Goal: Task Accomplishment & Management: Manage account settings

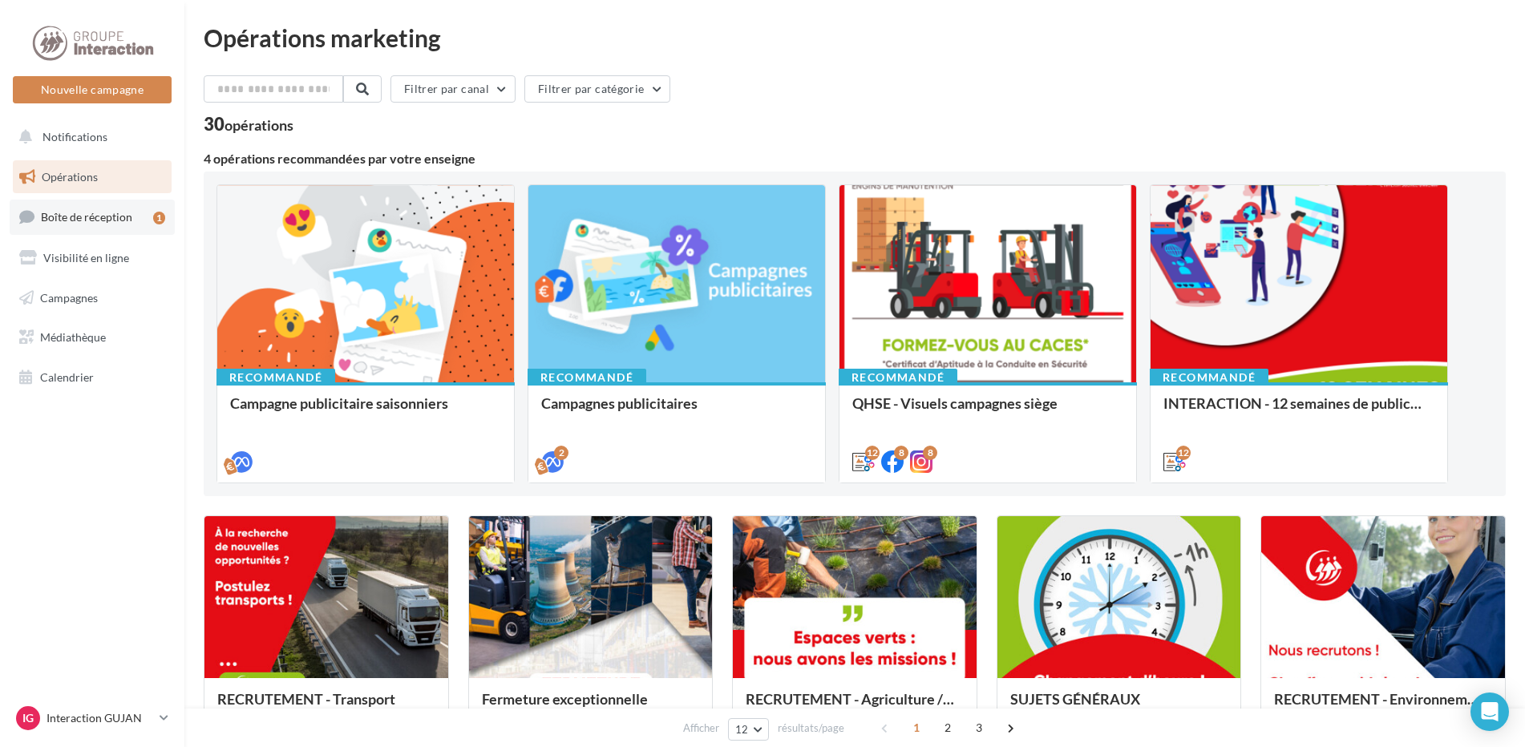
click at [88, 211] on span "Boîte de réception" at bounding box center [86, 217] width 91 height 14
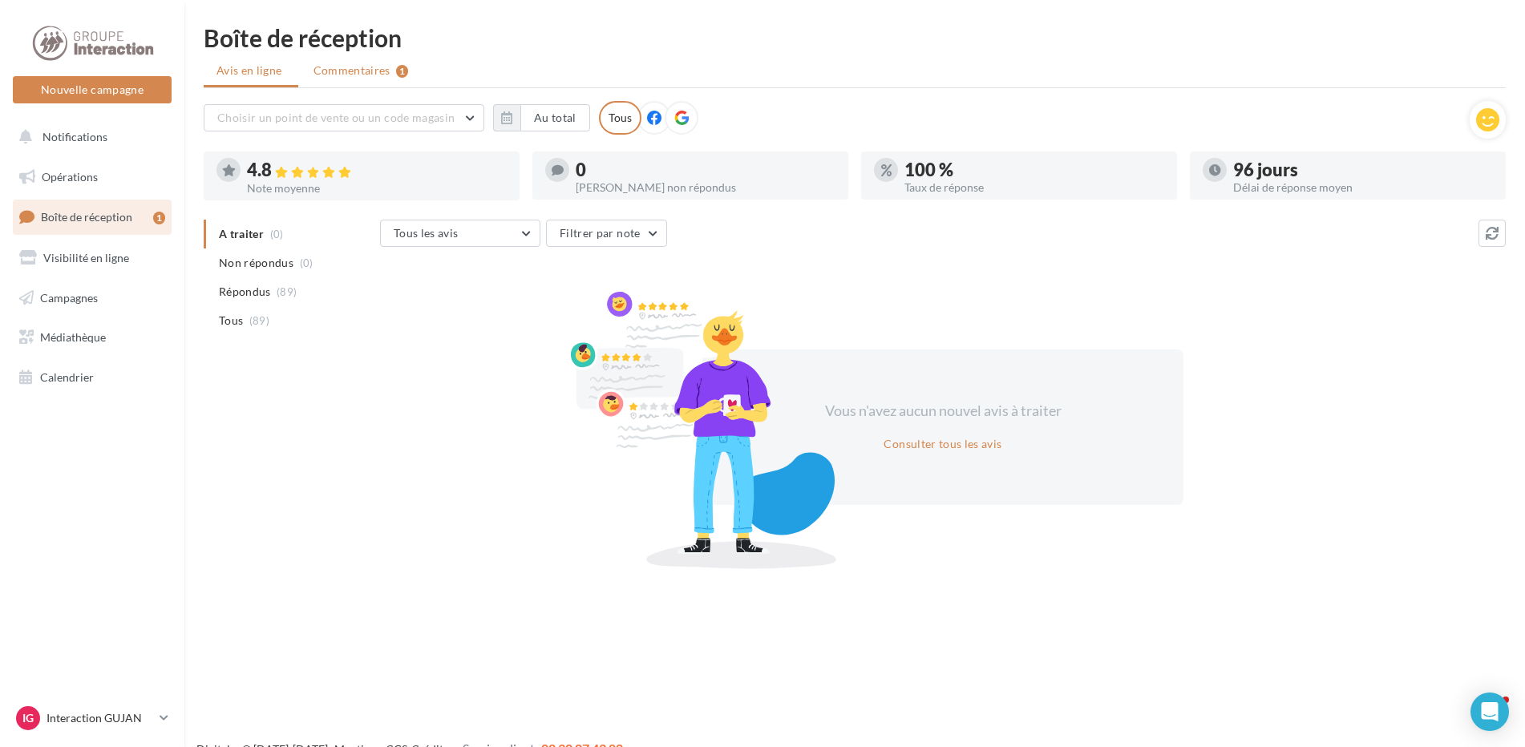
click at [396, 70] on div "1" at bounding box center [402, 71] width 12 height 13
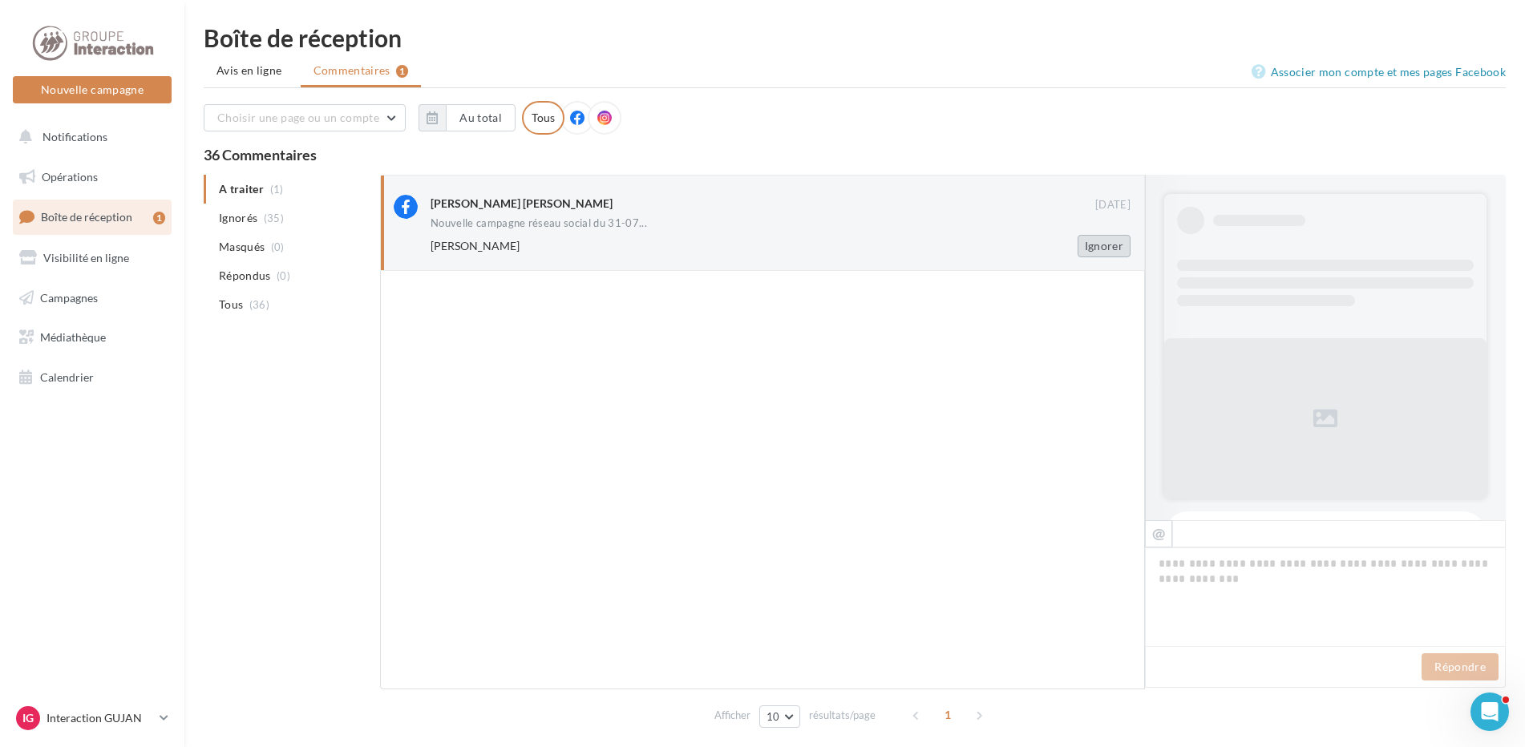
click at [1098, 250] on button "Ignorer" at bounding box center [1104, 246] width 53 height 22
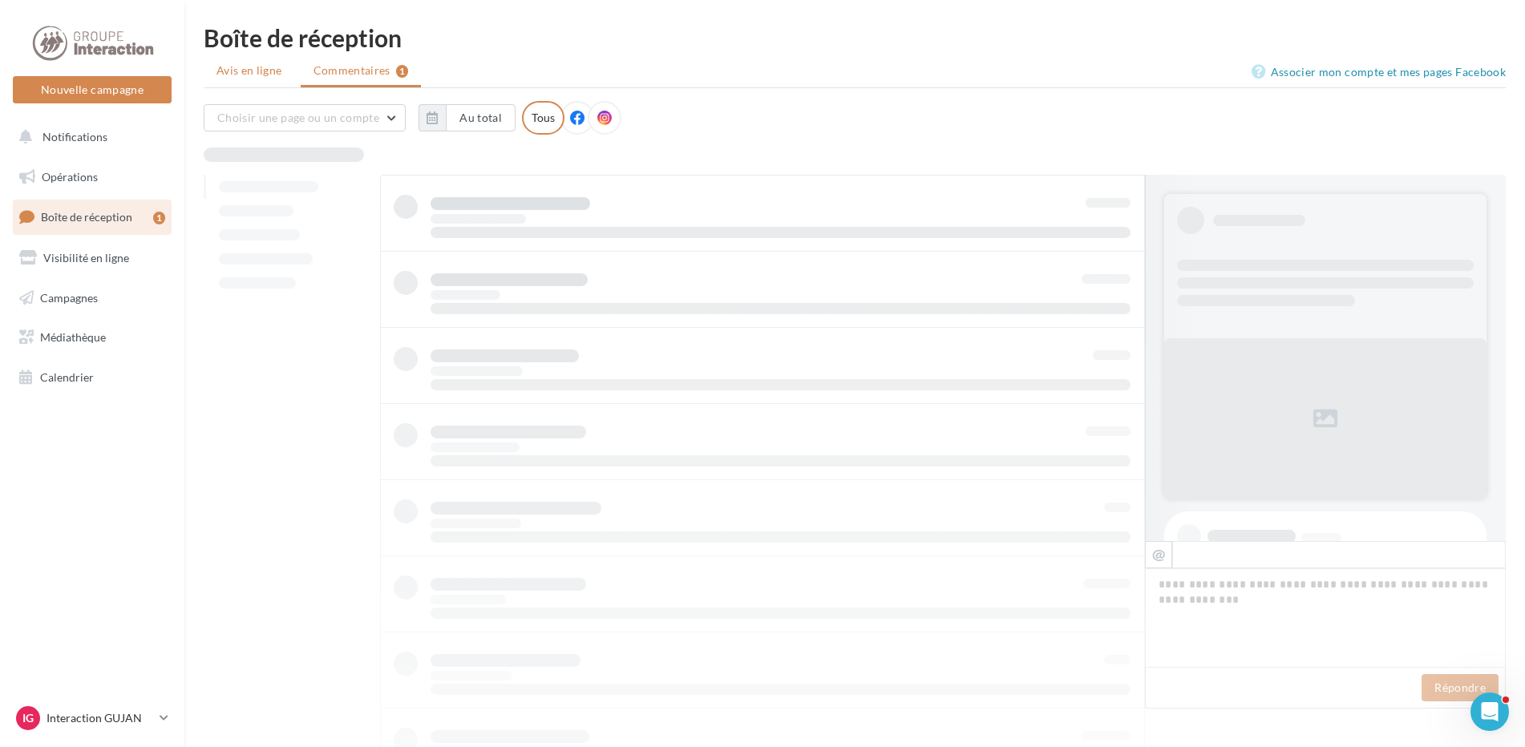
click at [270, 82] on li "Avis en ligne" at bounding box center [251, 70] width 95 height 29
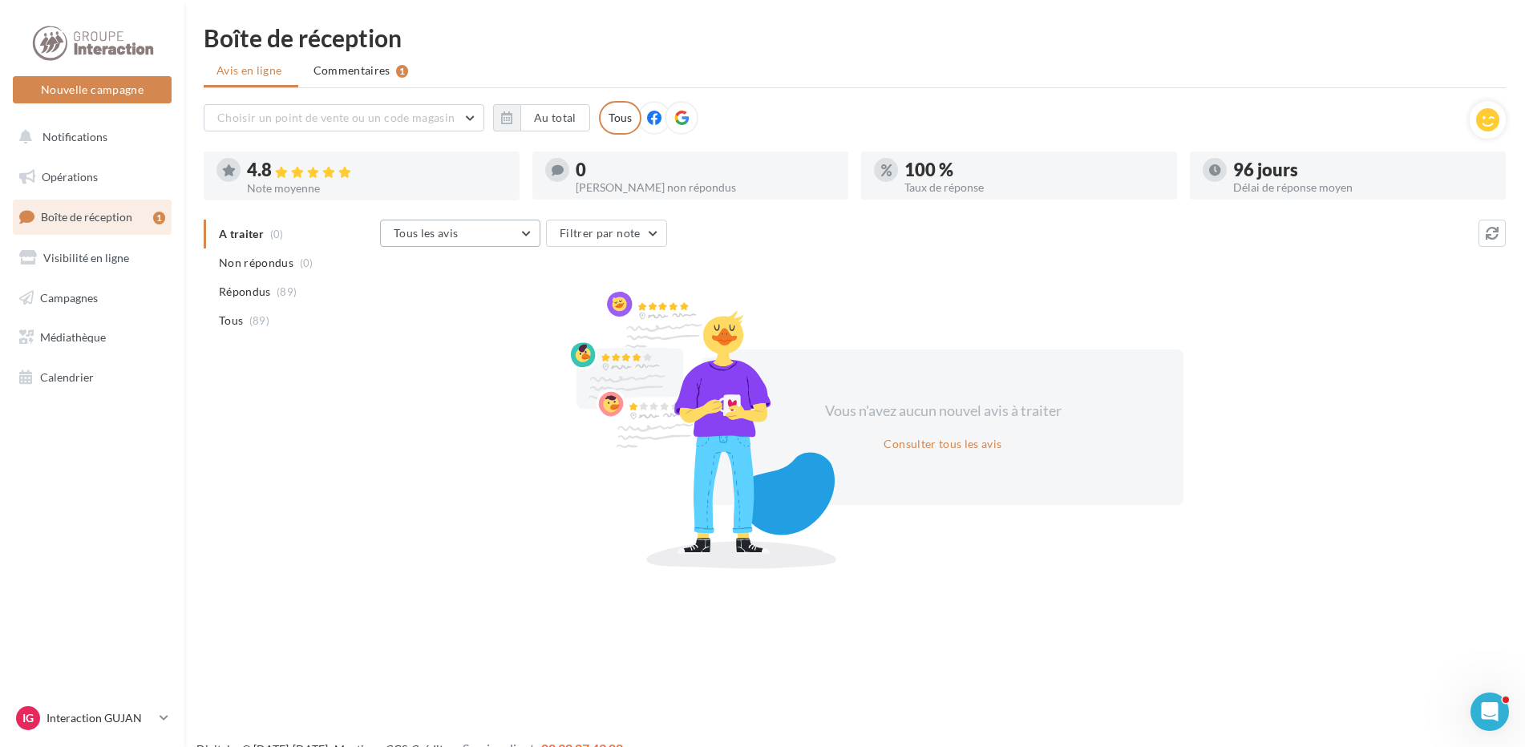
click at [508, 234] on button "Tous les avis" at bounding box center [460, 233] width 160 height 27
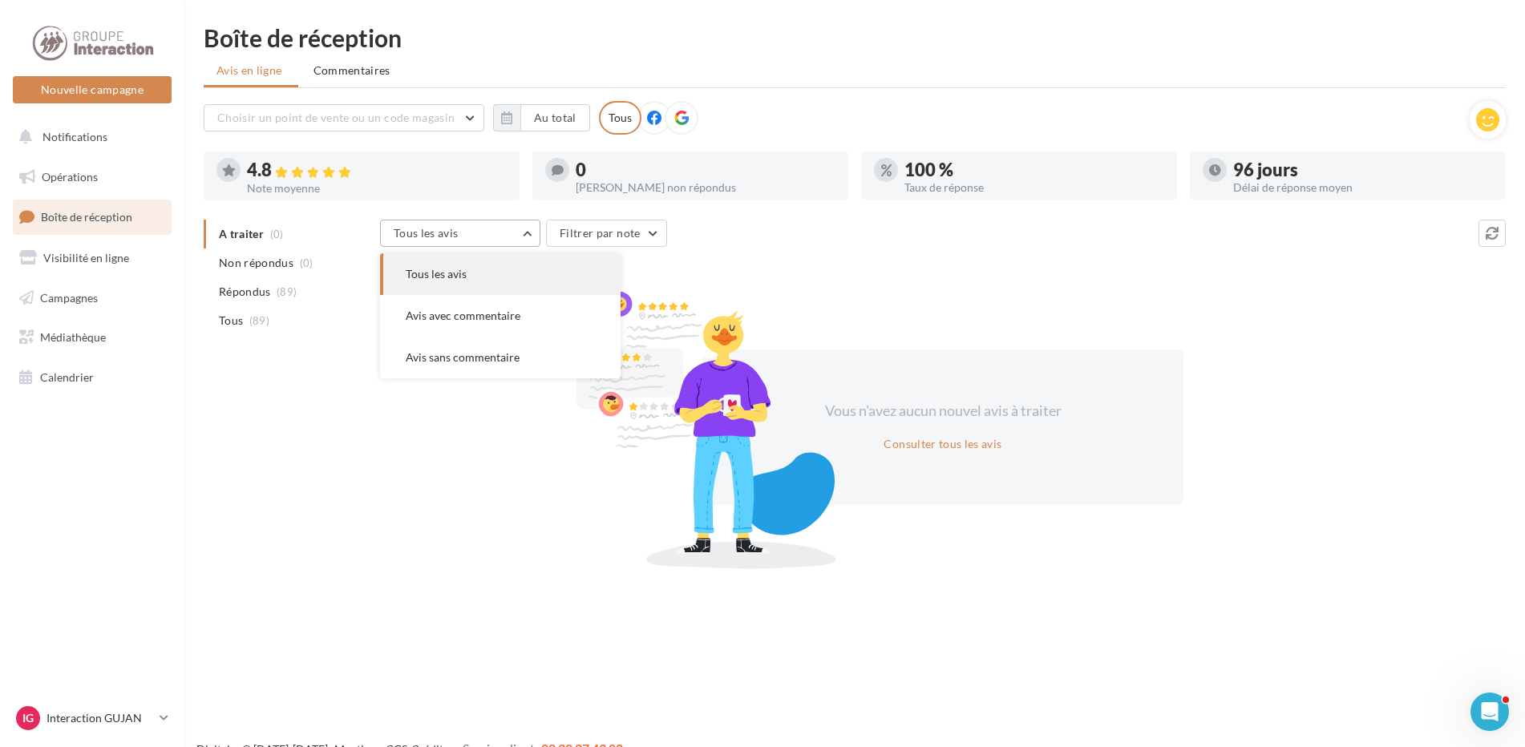
click at [508, 234] on button "Tous les avis" at bounding box center [460, 233] width 160 height 27
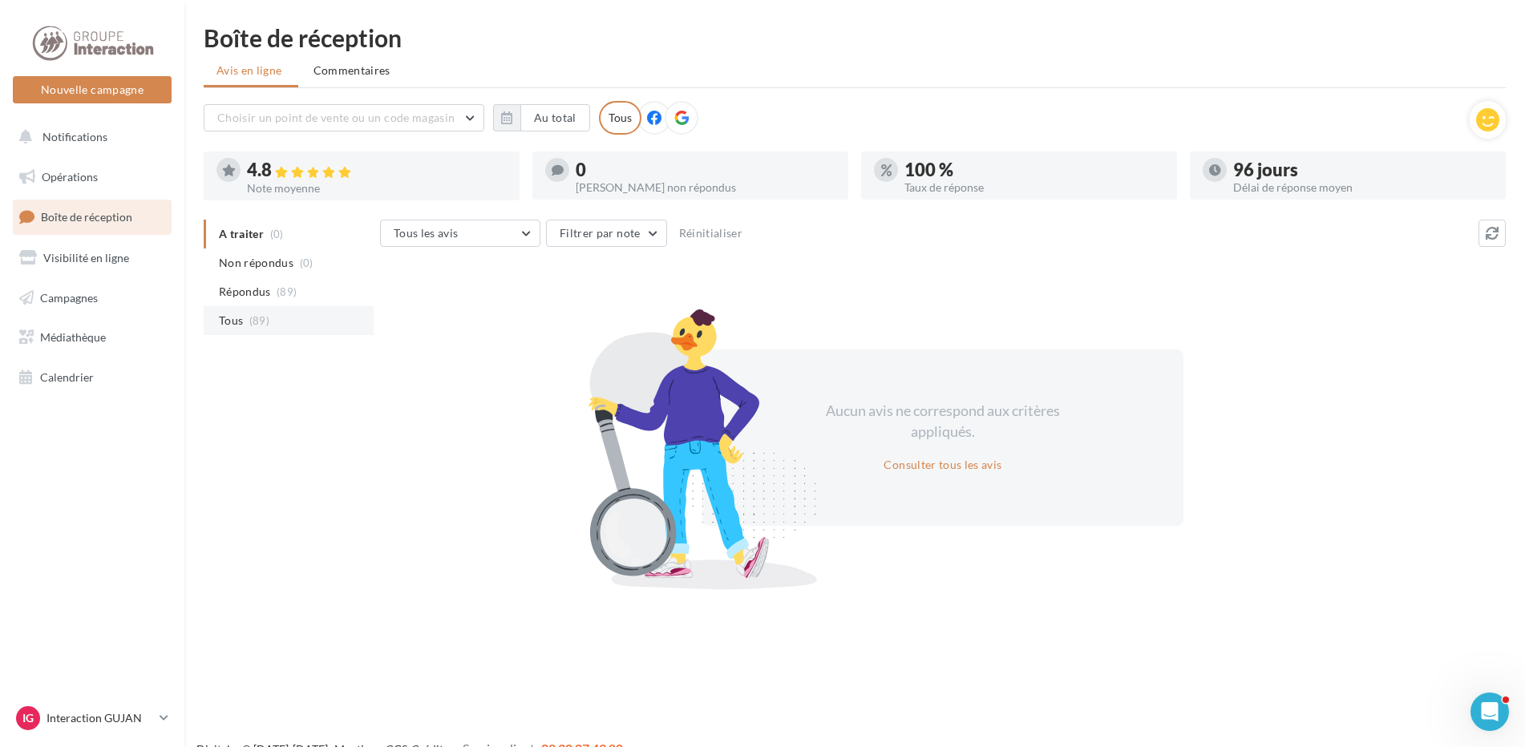
click at [263, 315] on span "(89)" at bounding box center [259, 320] width 20 height 13
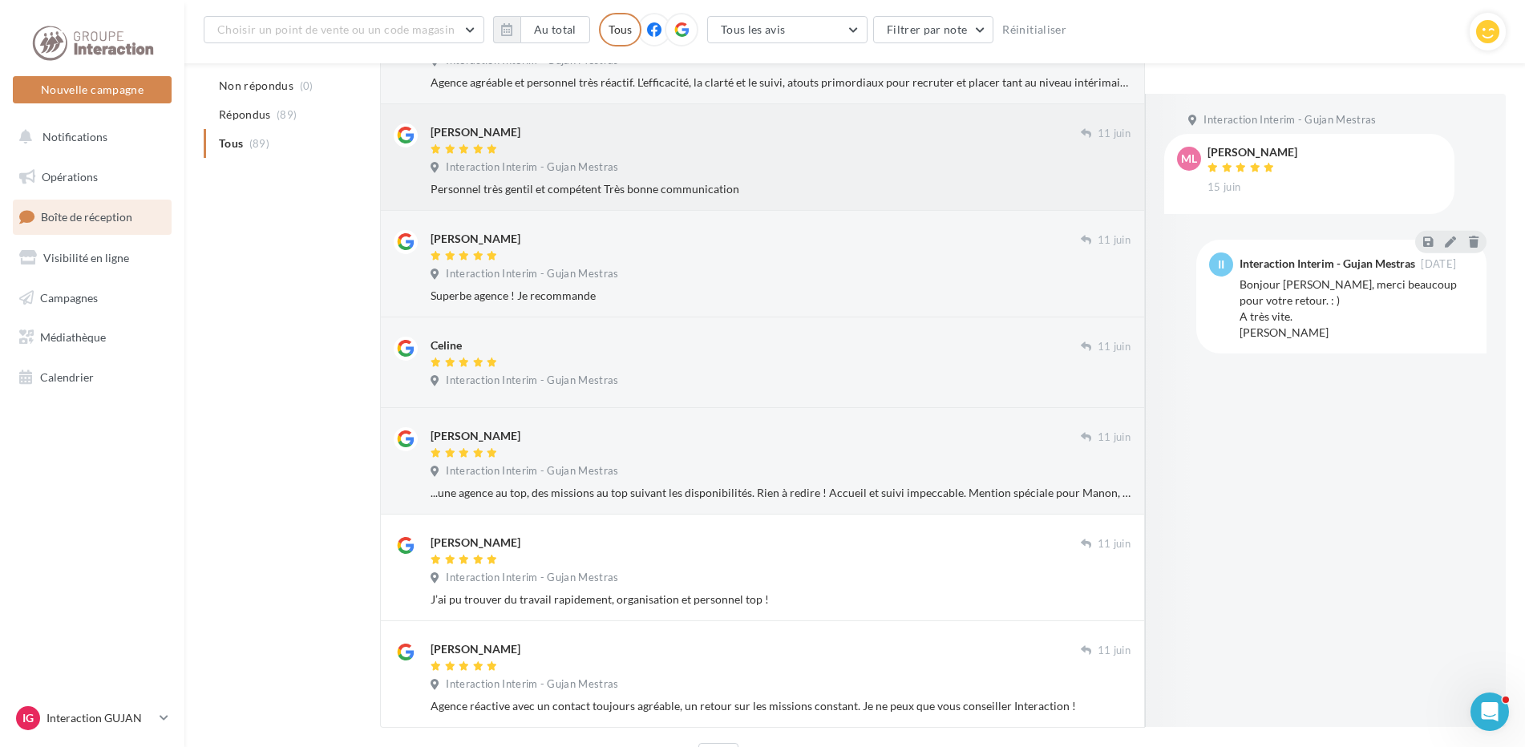
scroll to position [669, 0]
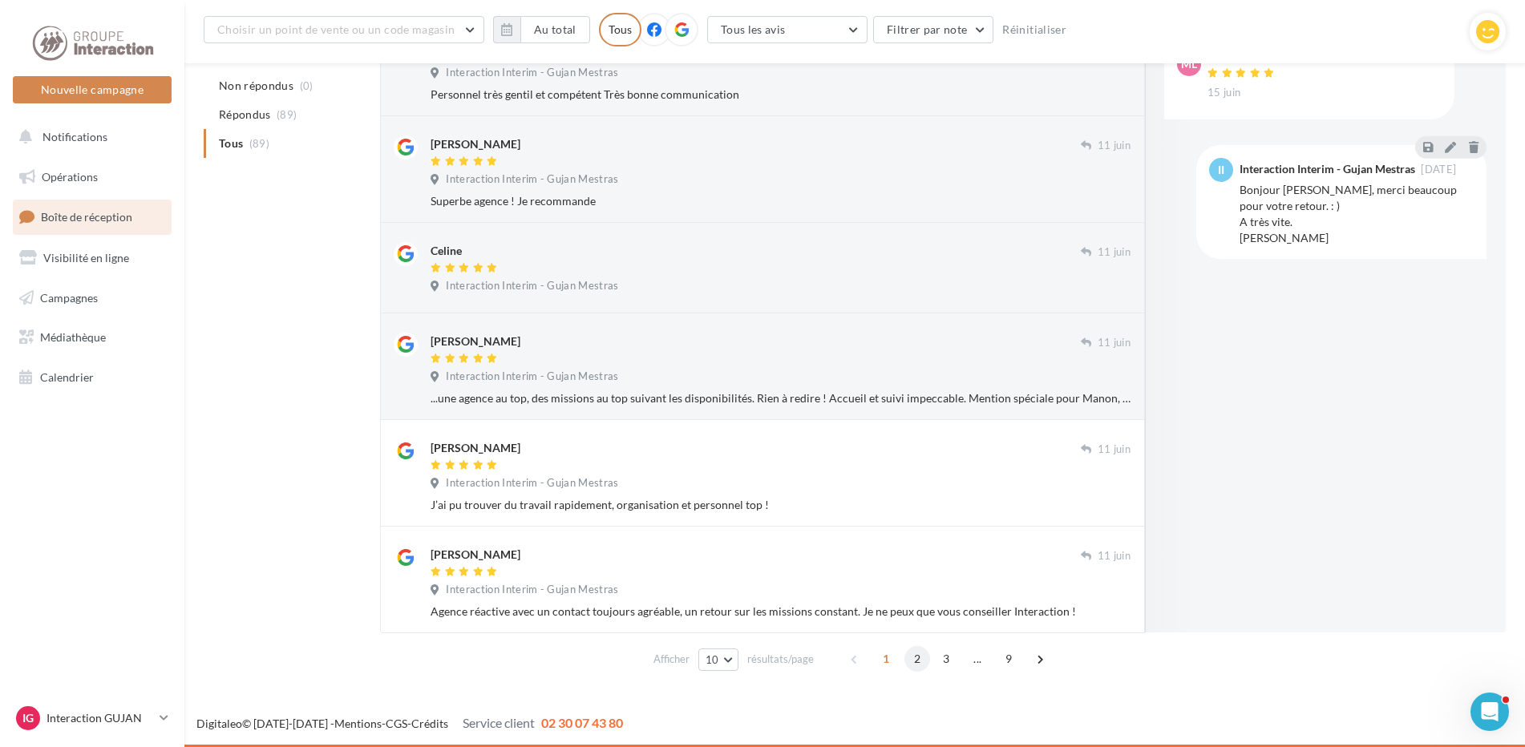
drag, startPoint x: 912, startPoint y: 659, endPoint x: 909, endPoint y: 623, distance: 36.2
click at [912, 659] on span "2" at bounding box center [918, 659] width 26 height 26
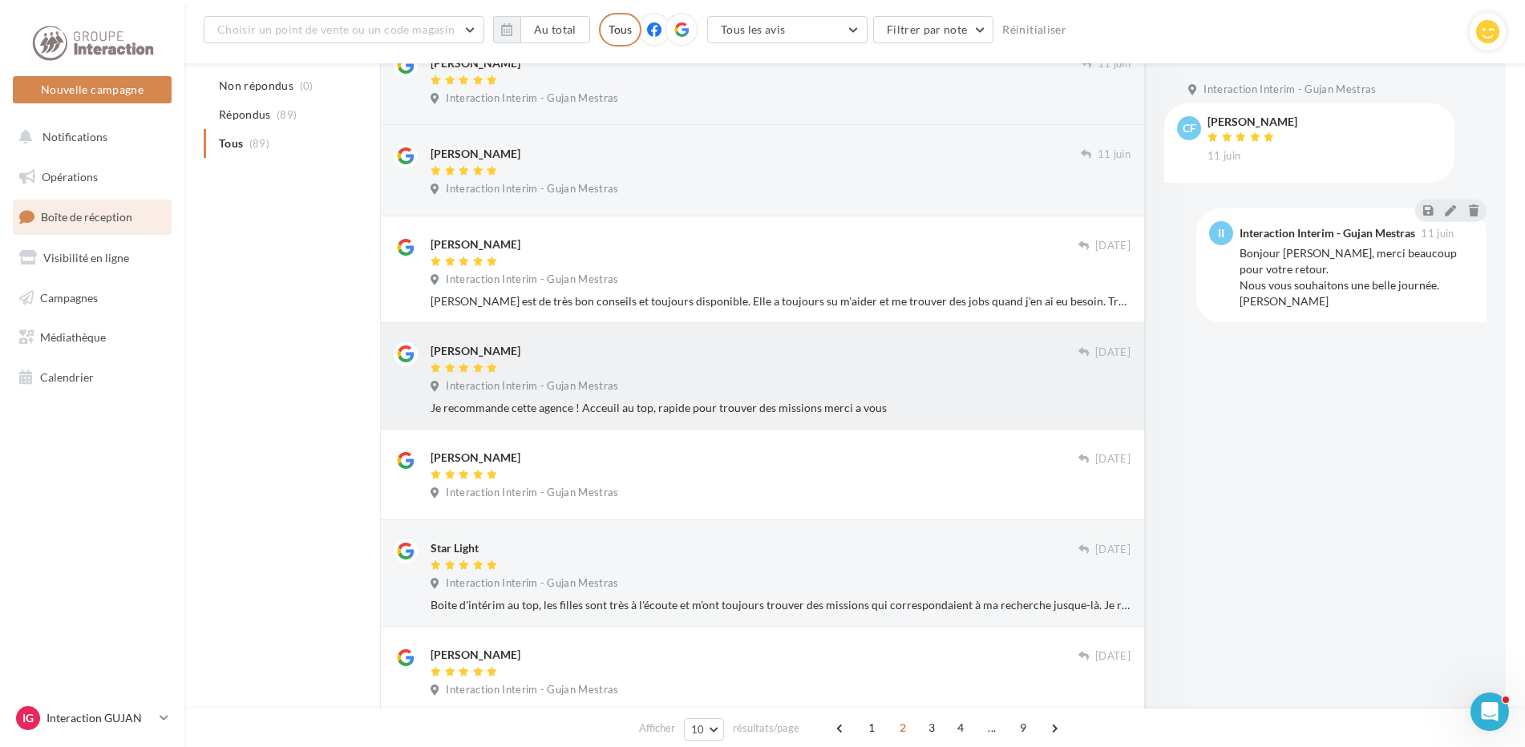
scroll to position [574, 0]
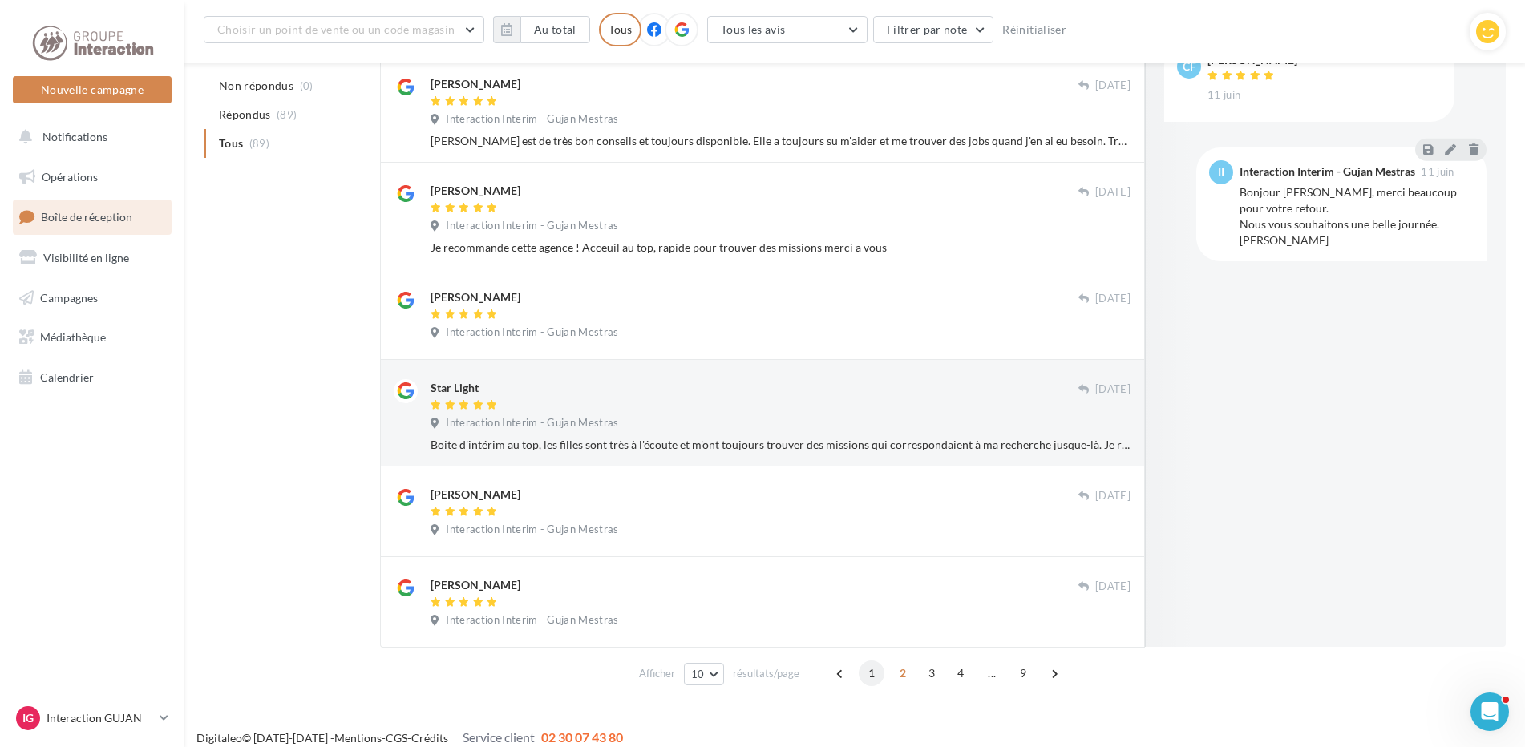
click at [872, 672] on span "1" at bounding box center [872, 674] width 26 height 26
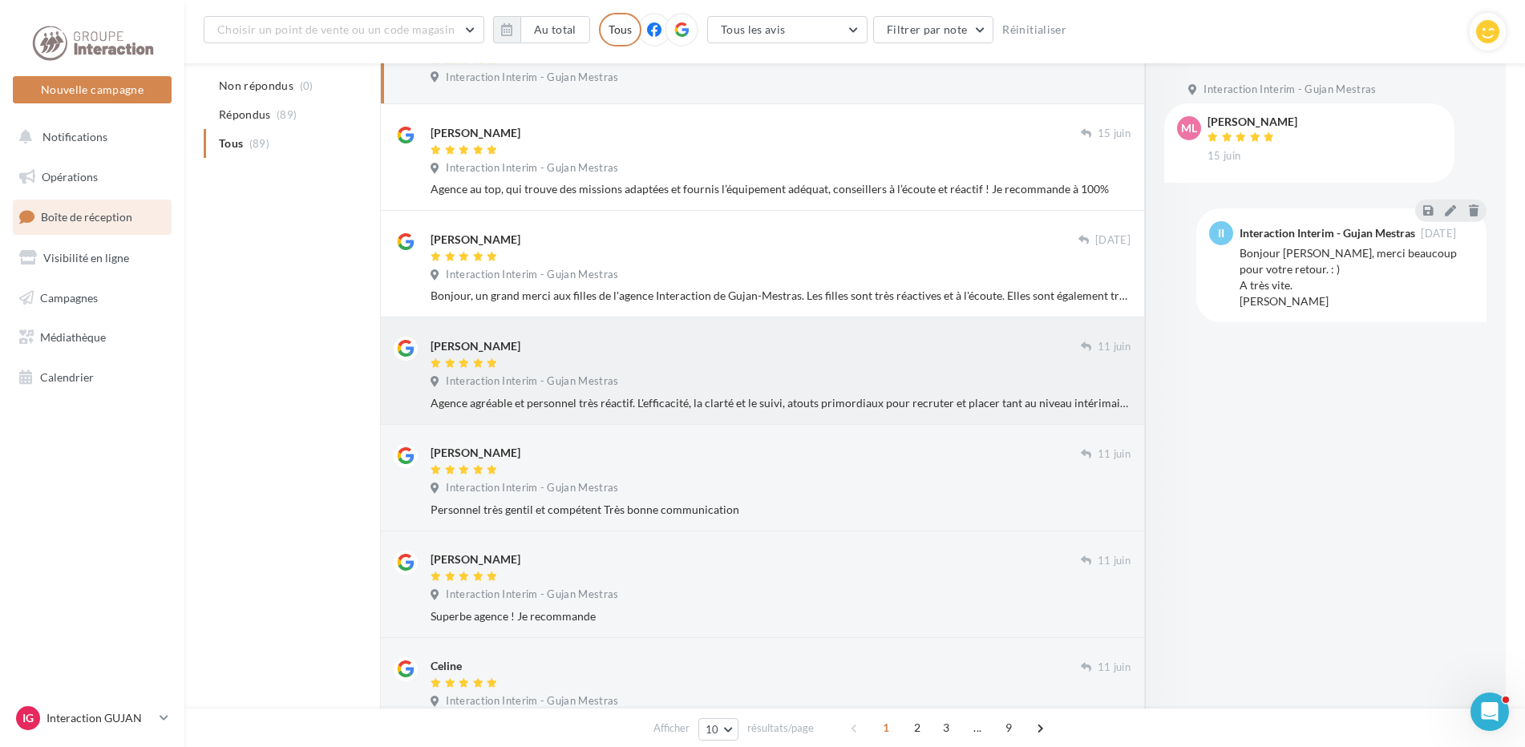
scroll to position [173, 0]
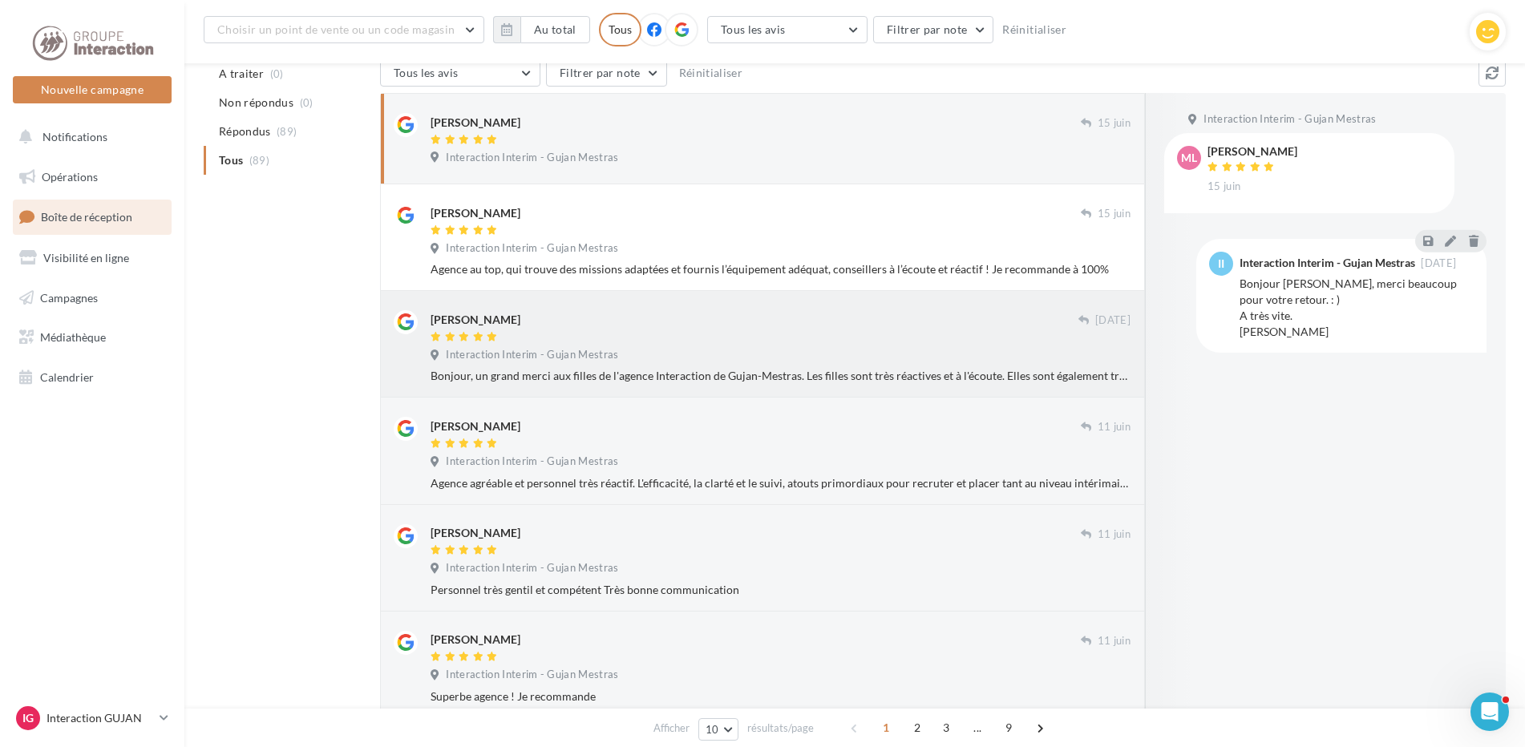
click at [588, 331] on div at bounding box center [755, 338] width 648 height 14
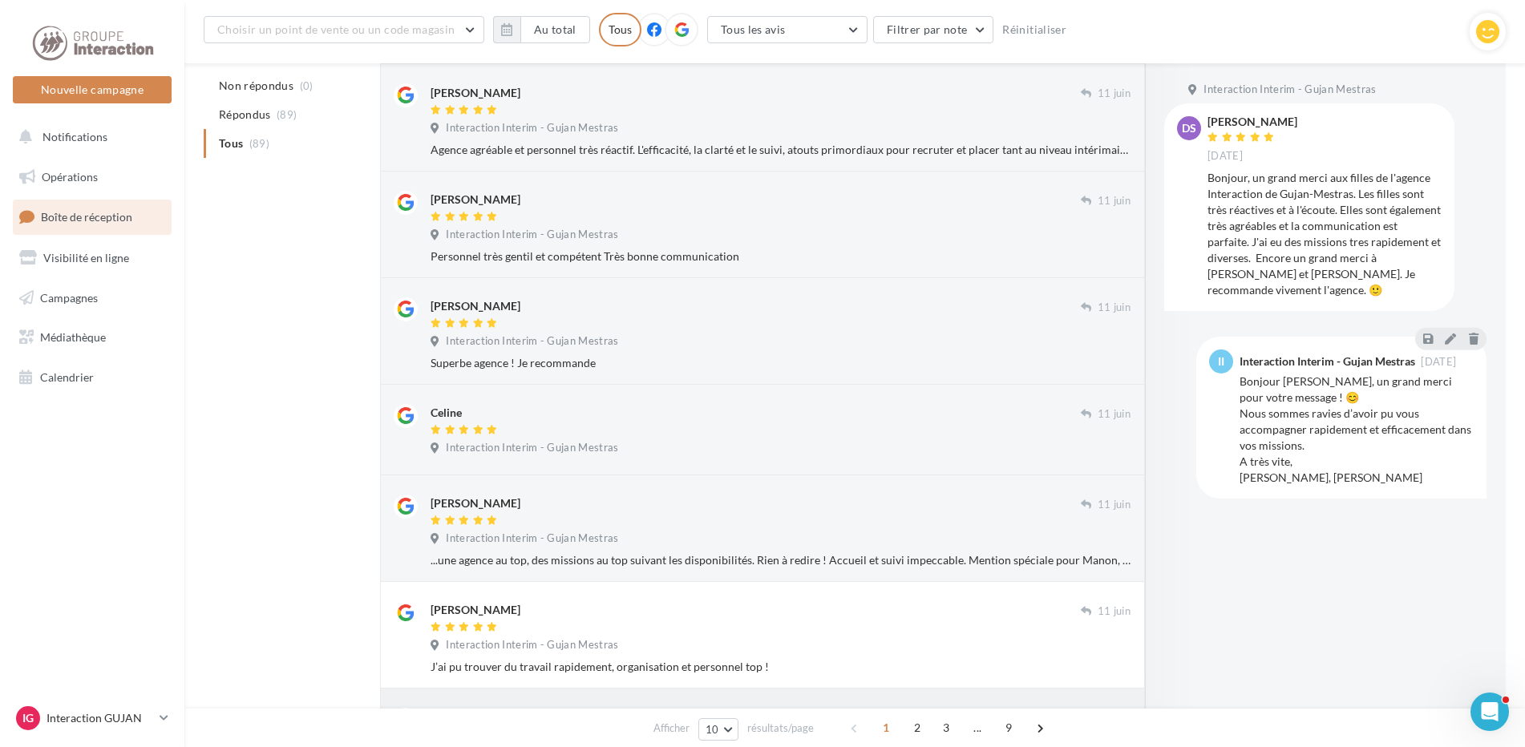
scroll to position [667, 0]
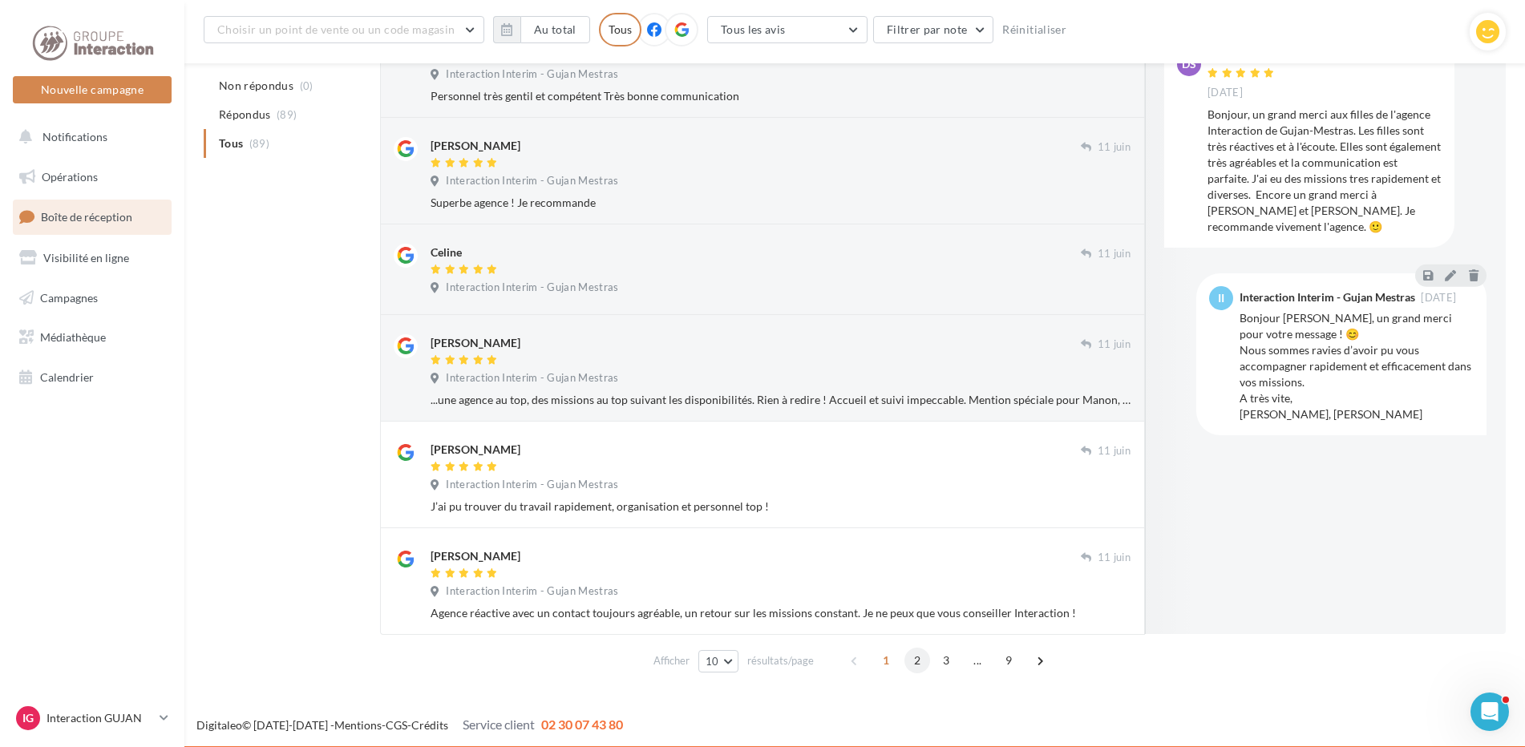
drag, startPoint x: 916, startPoint y: 663, endPoint x: 917, endPoint y: 646, distance: 16.9
click at [916, 663] on span "2" at bounding box center [918, 661] width 26 height 26
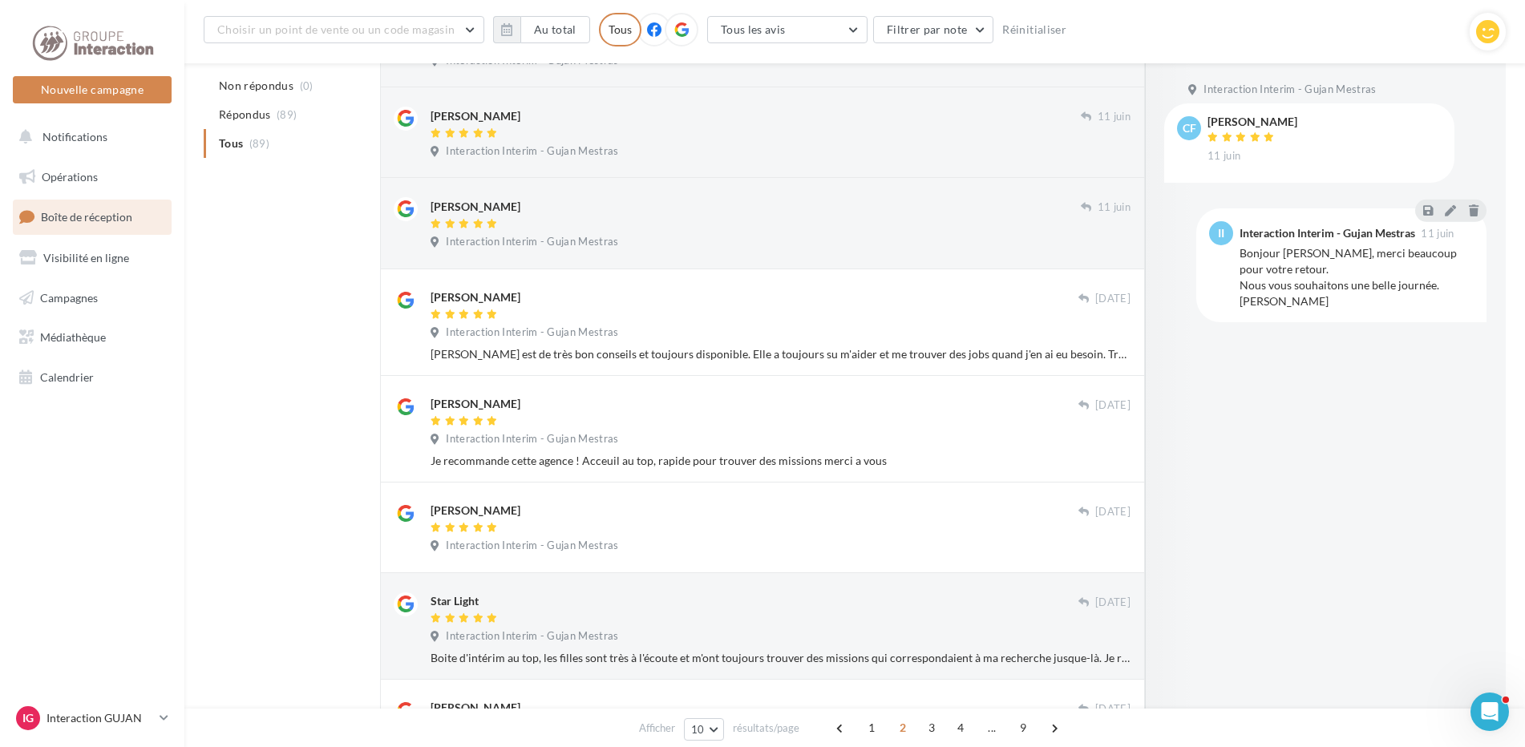
scroll to position [589, 0]
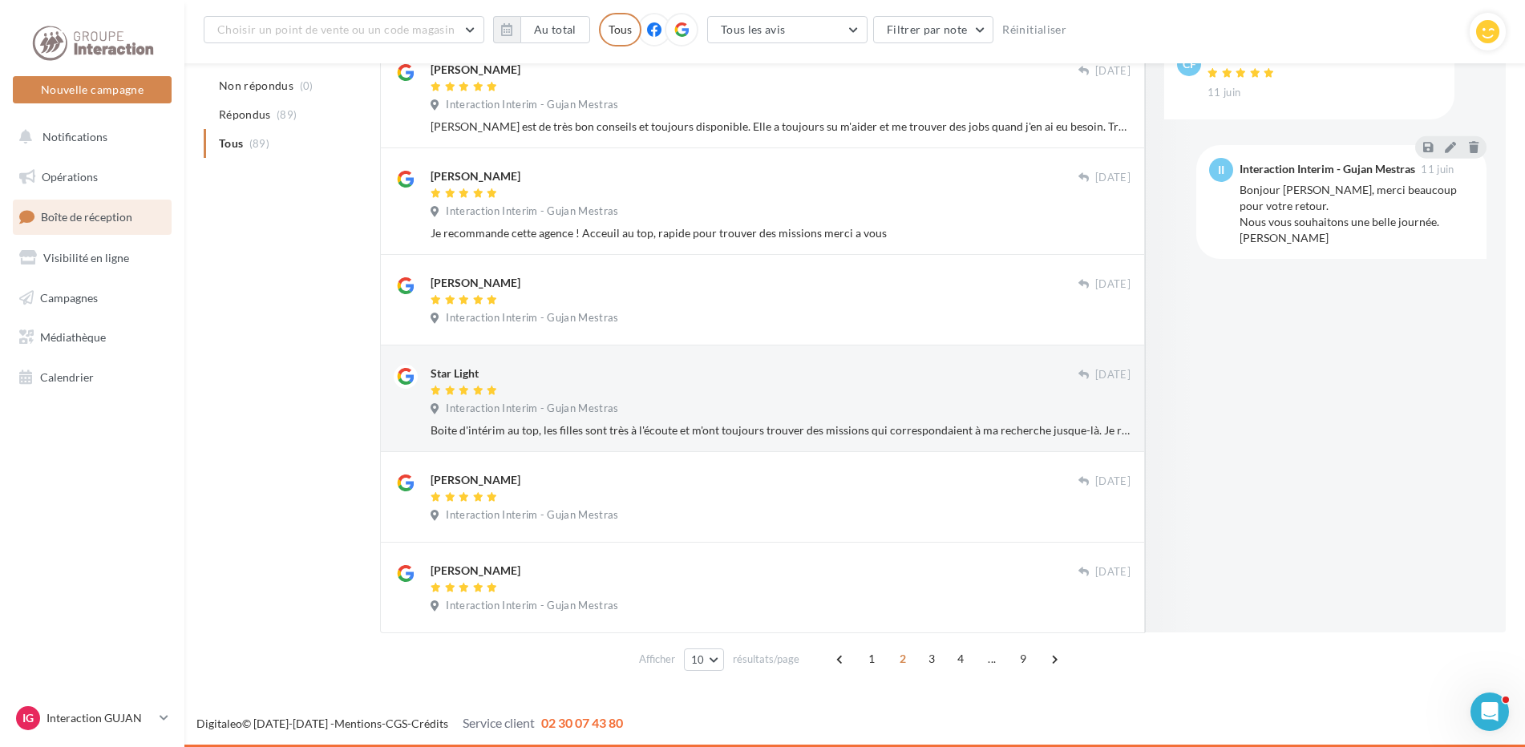
click at [865, 657] on span "1" at bounding box center [872, 659] width 26 height 26
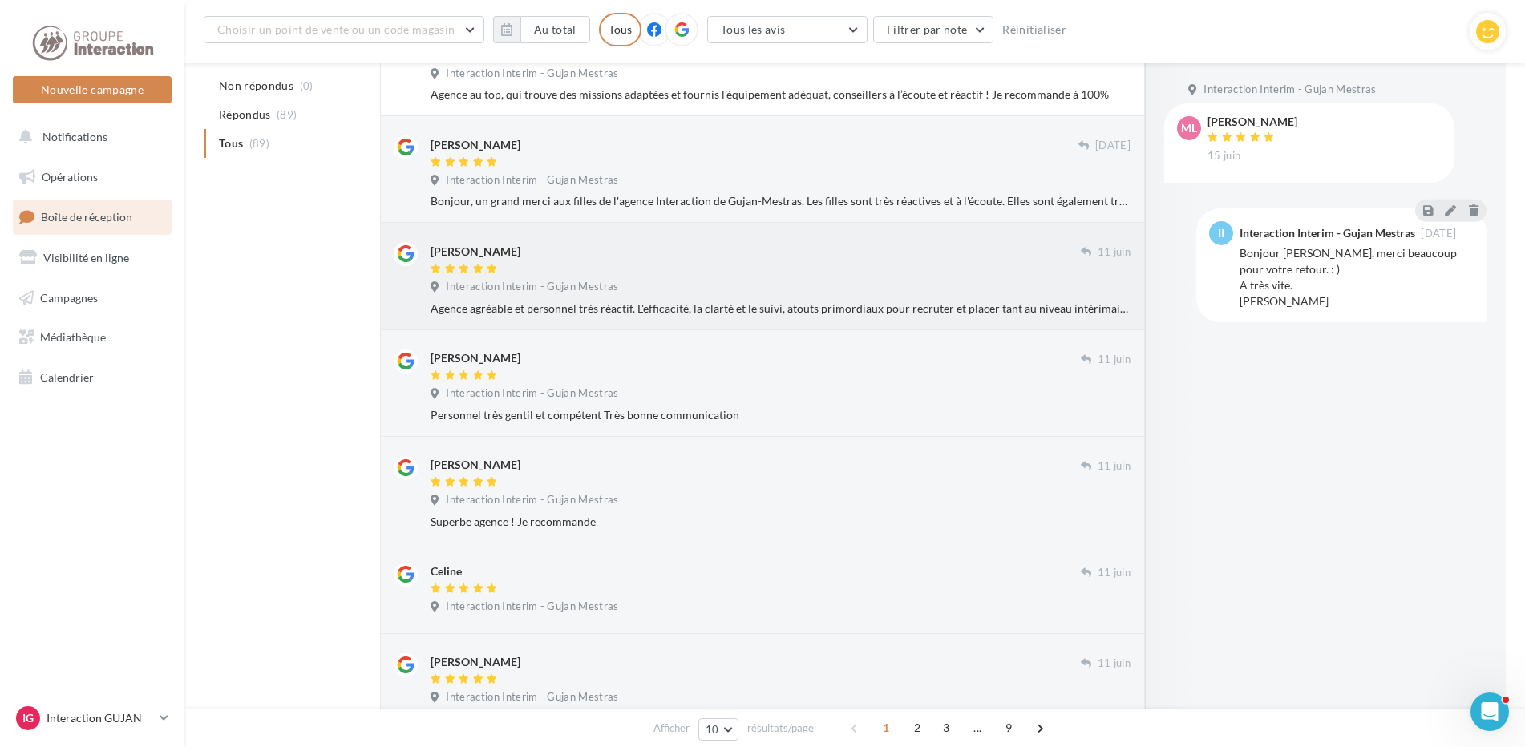
scroll to position [27, 0]
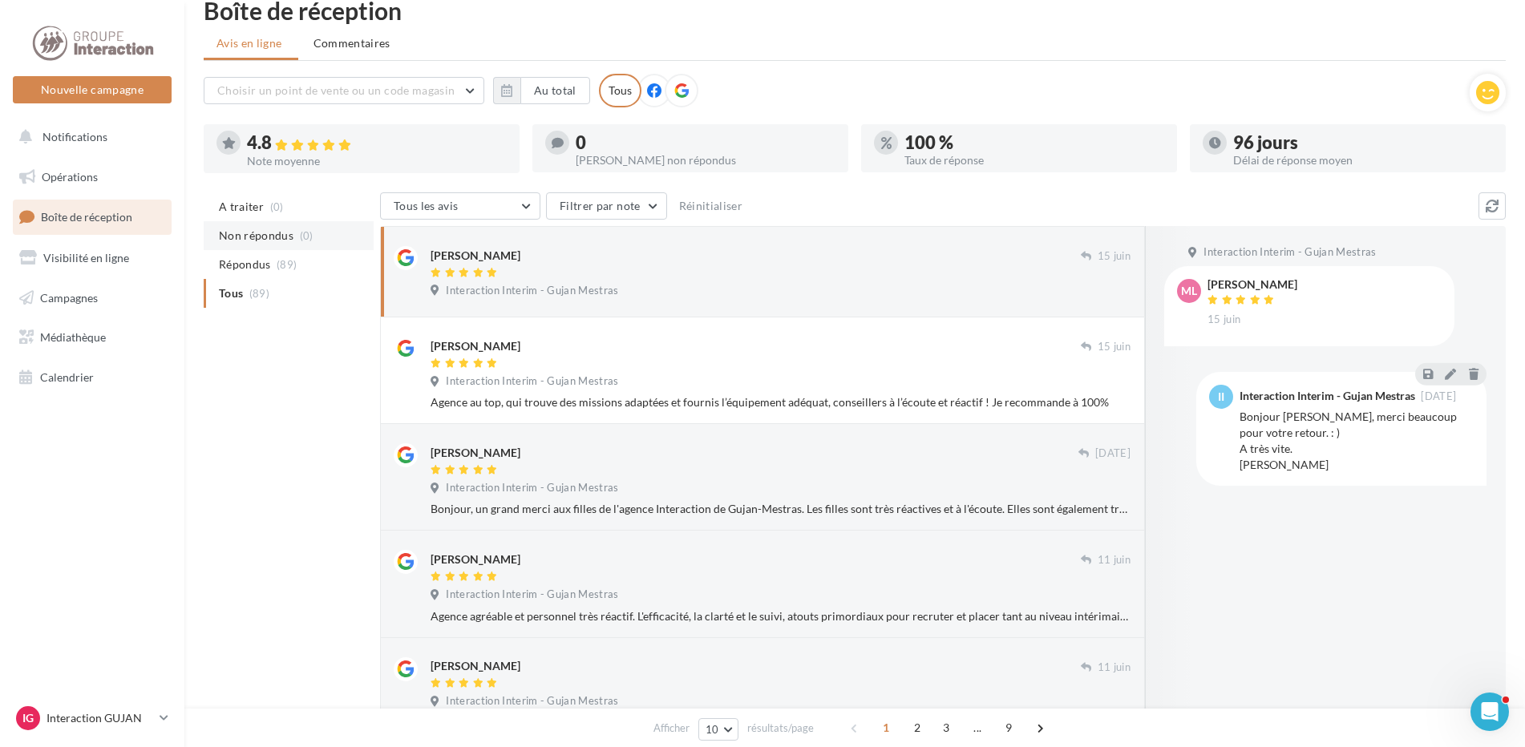
click at [302, 234] on span "(0)" at bounding box center [307, 235] width 14 height 13
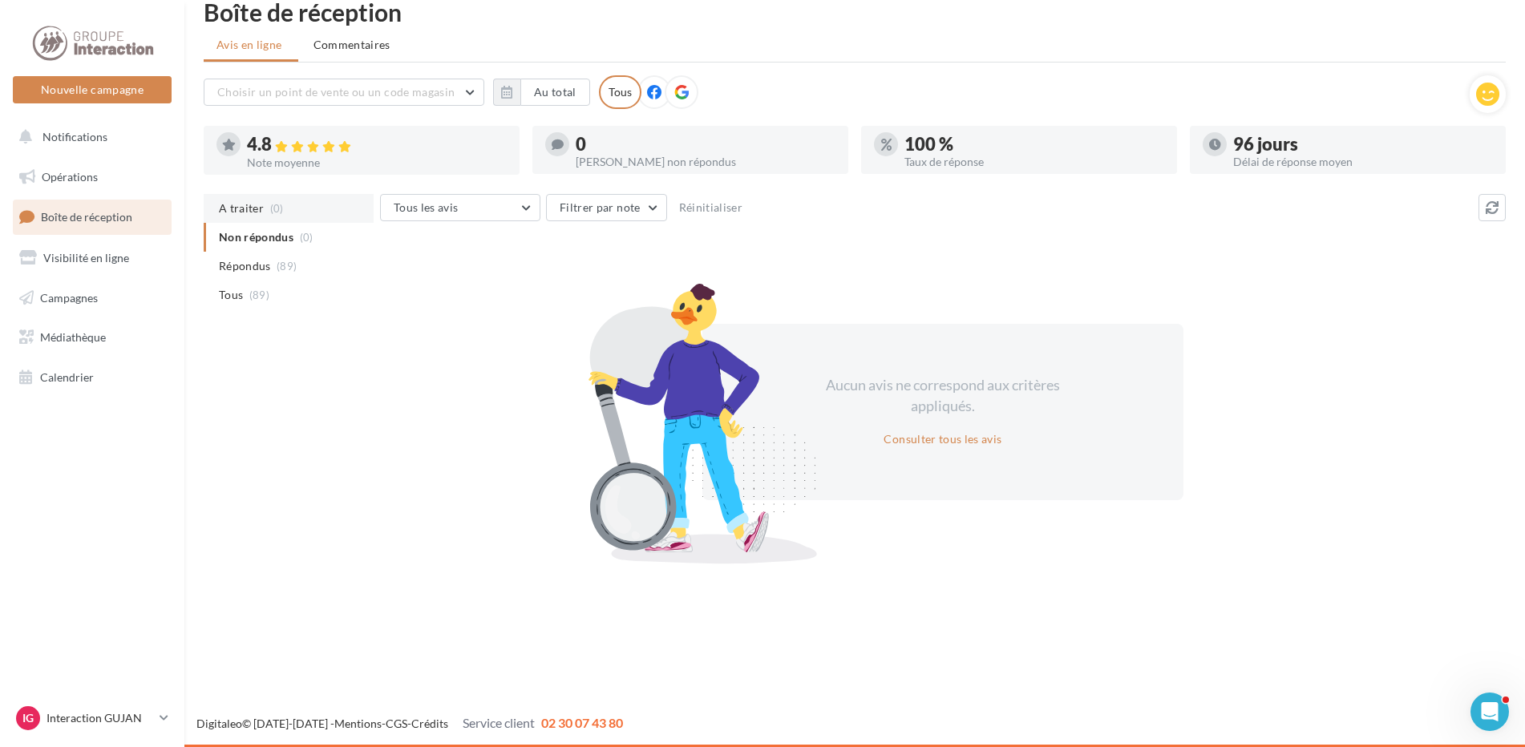
click at [318, 210] on li "A traiter (0)" at bounding box center [289, 208] width 170 height 29
click at [165, 217] on div at bounding box center [168, 217] width 6 height 6
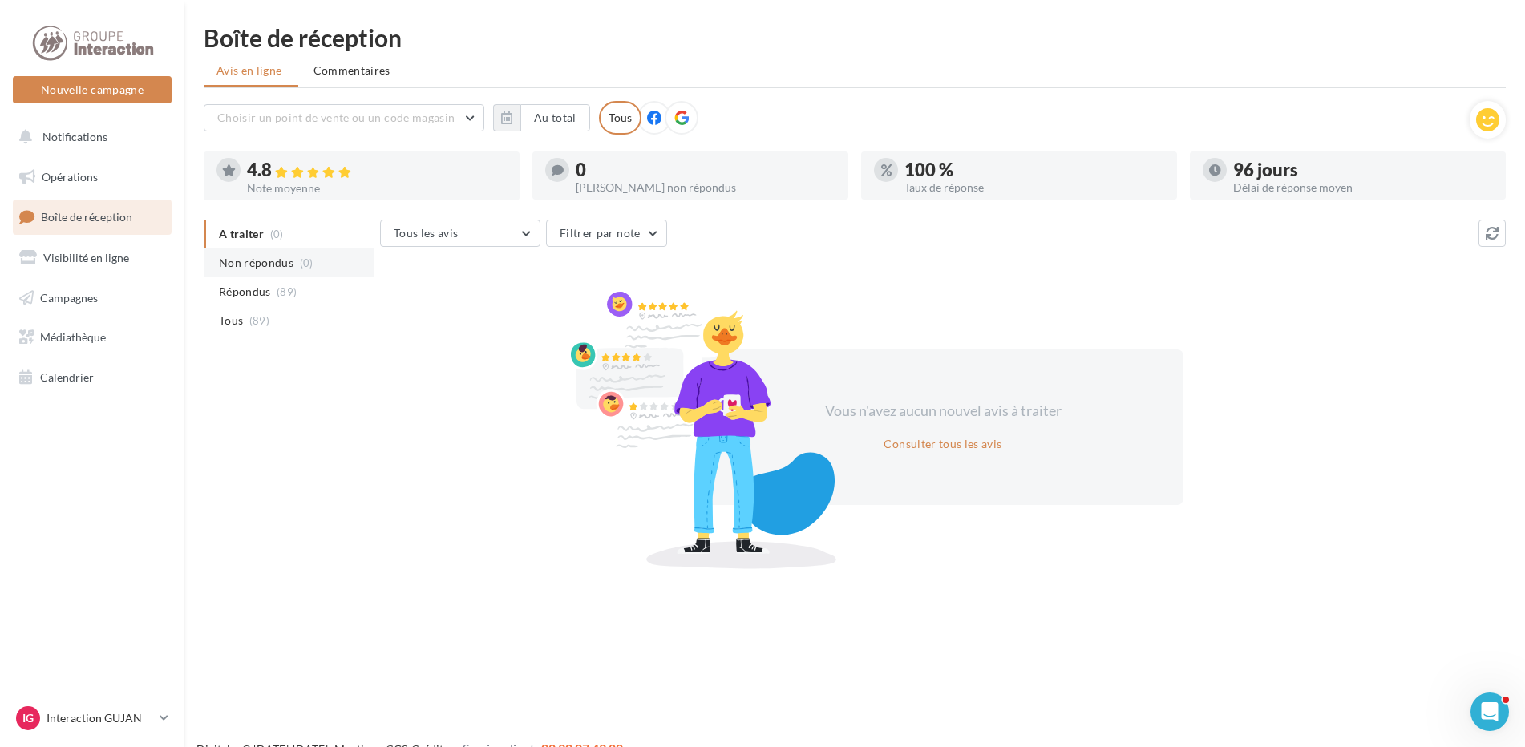
click at [285, 267] on span "Non répondus" at bounding box center [256, 263] width 75 height 16
click at [289, 251] on ul "A traiter (0) Non répondus (0) Répondus (89) Tous (89)" at bounding box center [289, 277] width 170 height 115
click at [288, 237] on li "A traiter (0)" at bounding box center [289, 234] width 170 height 29
click at [266, 284] on span "Répondus" at bounding box center [245, 292] width 52 height 16
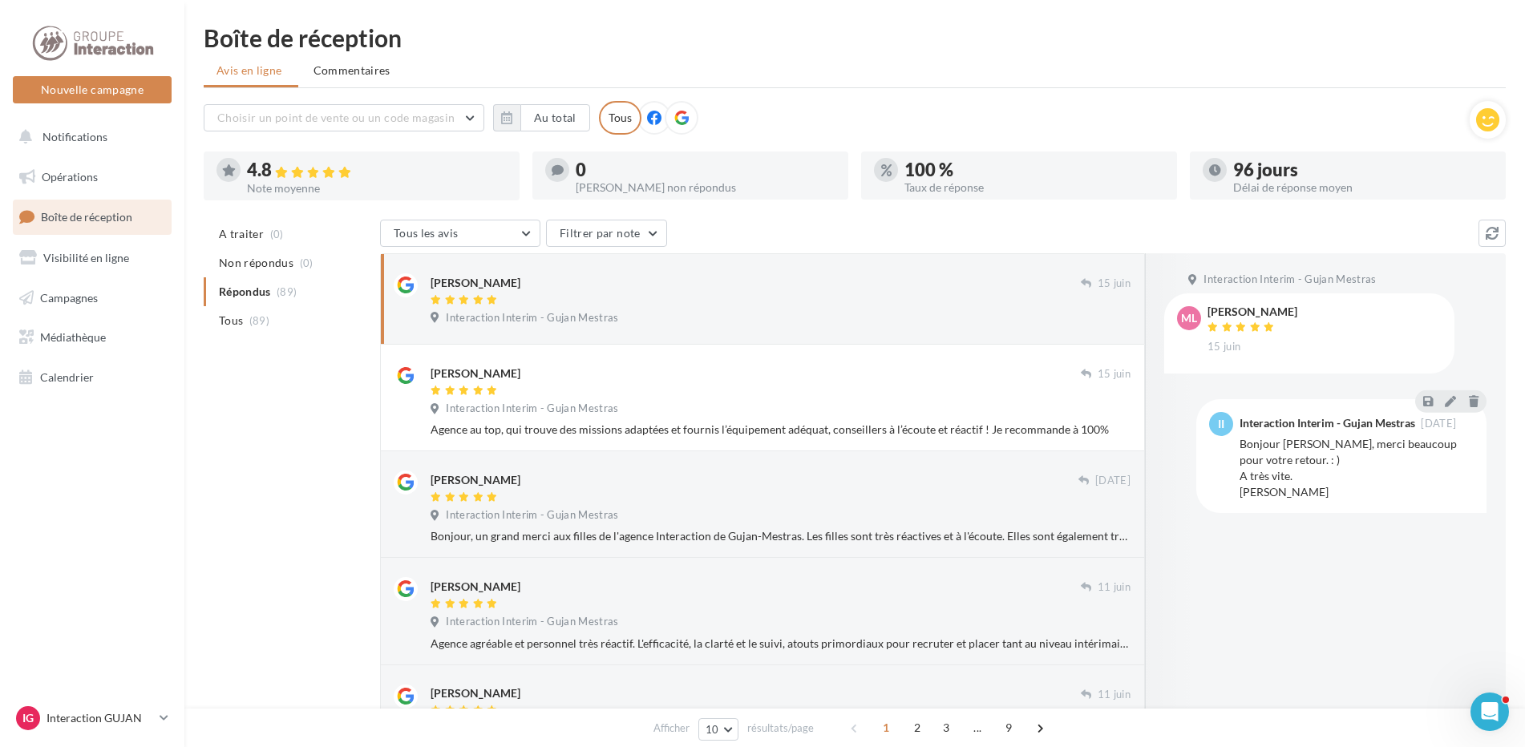
click at [132, 219] on link "Boîte de réception" at bounding box center [92, 217] width 165 height 34
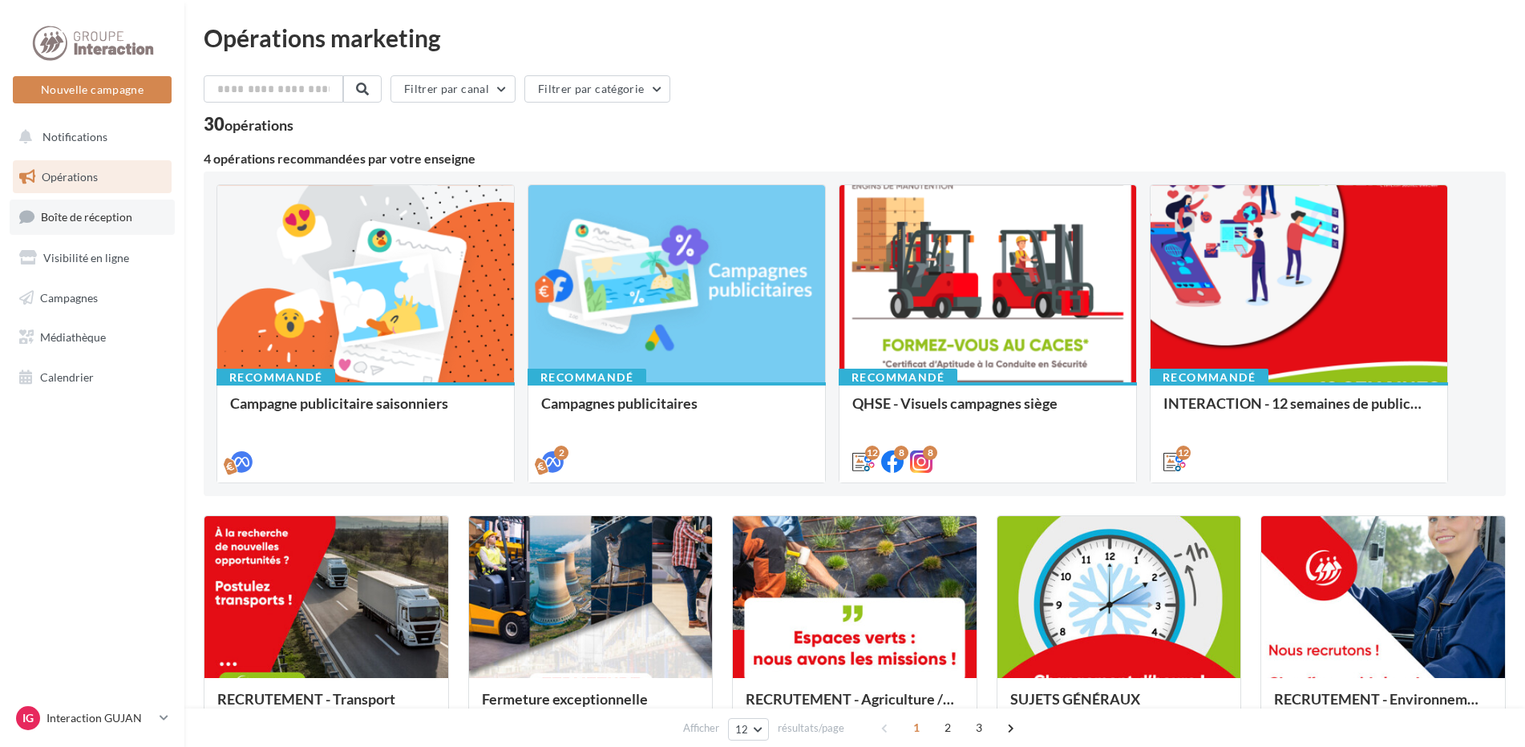
click at [147, 215] on link "Boîte de réception" at bounding box center [92, 217] width 165 height 34
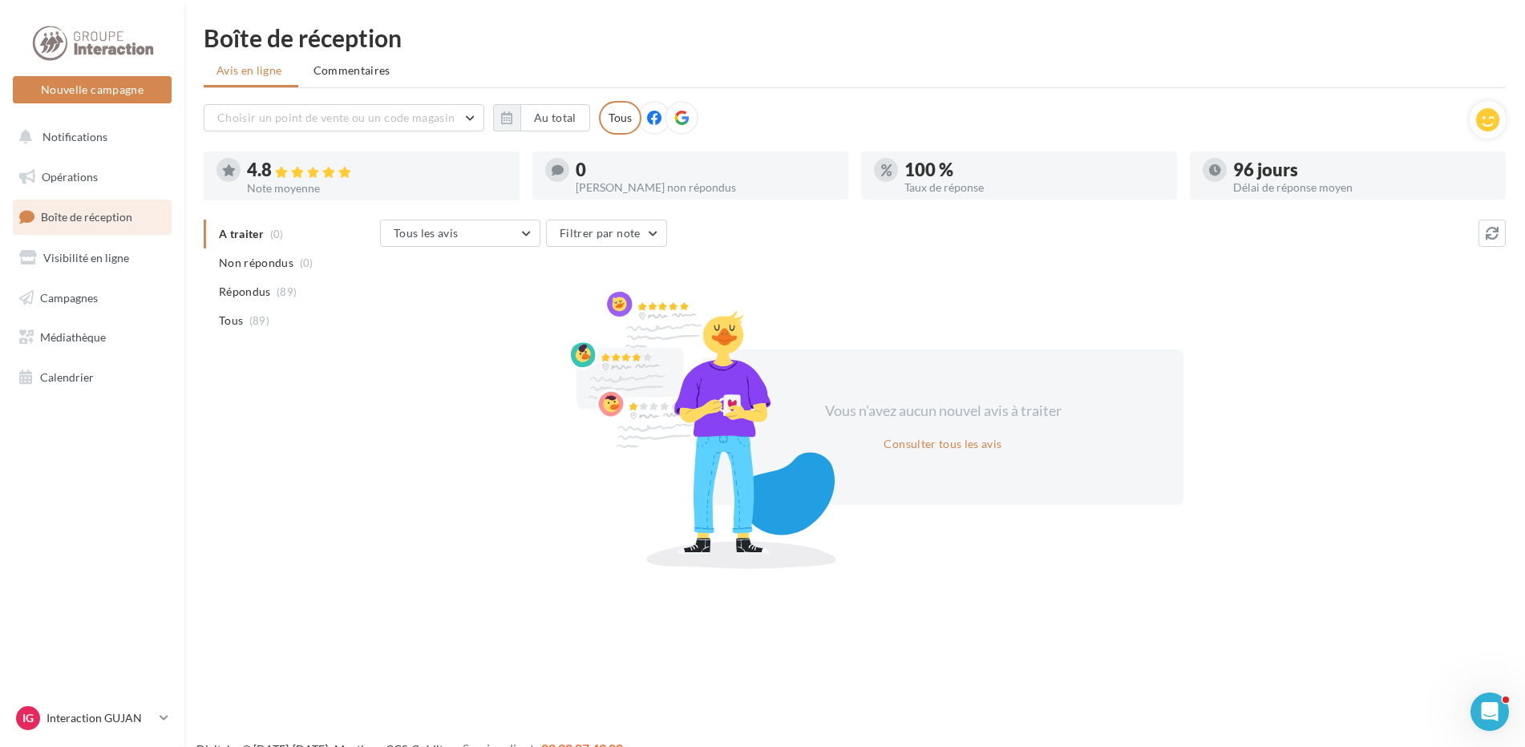
click at [318, 245] on ul "A traiter (0) Non répondus (0) Répondus (89) Tous (89)" at bounding box center [289, 277] width 170 height 115
click at [300, 257] on span "(0)" at bounding box center [307, 263] width 14 height 13
click at [247, 228] on span "A traiter" at bounding box center [241, 234] width 45 height 16
click at [109, 220] on span "Boîte de réception" at bounding box center [86, 217] width 91 height 14
click at [95, 220] on span "Boîte de réception" at bounding box center [86, 217] width 91 height 14
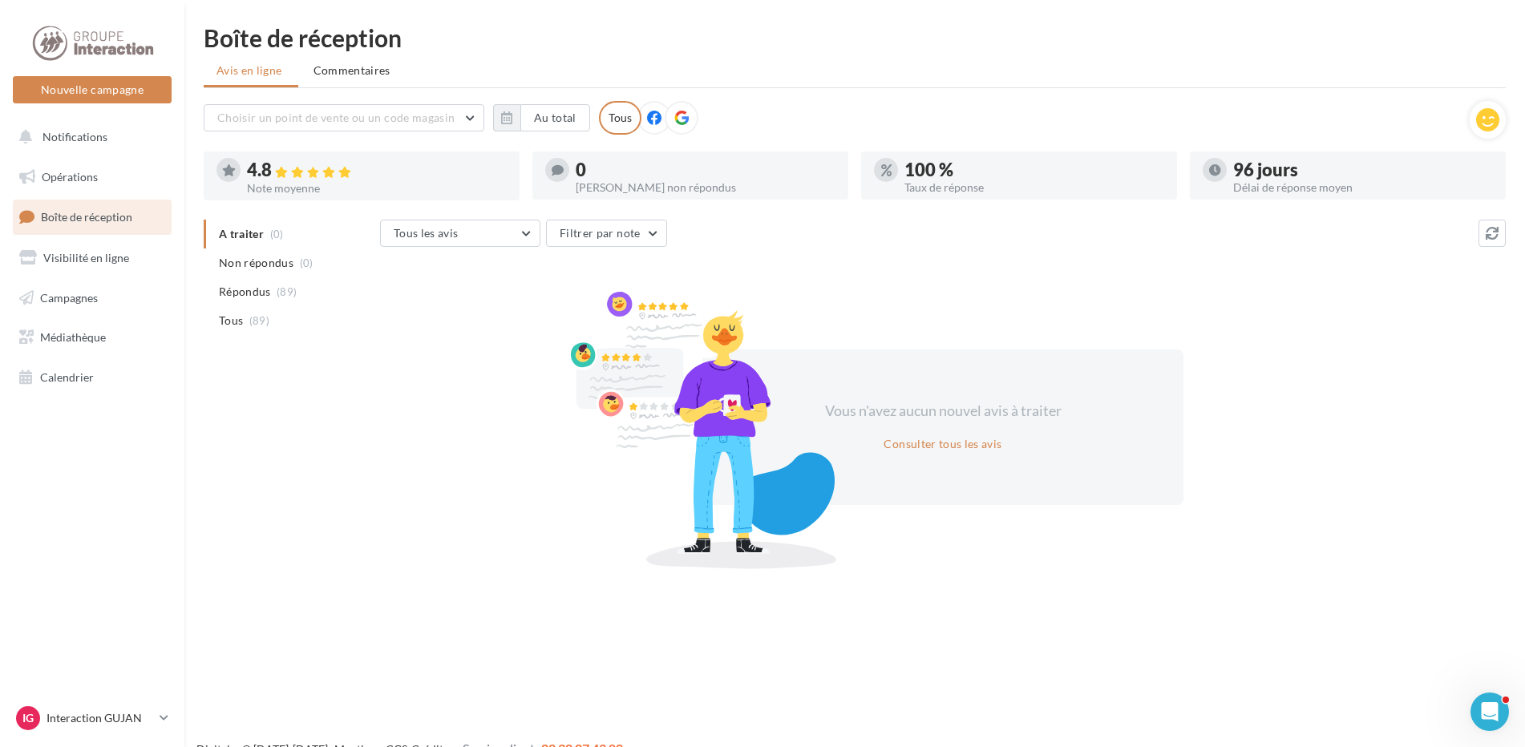
click at [125, 216] on span "Boîte de réception" at bounding box center [86, 217] width 91 height 14
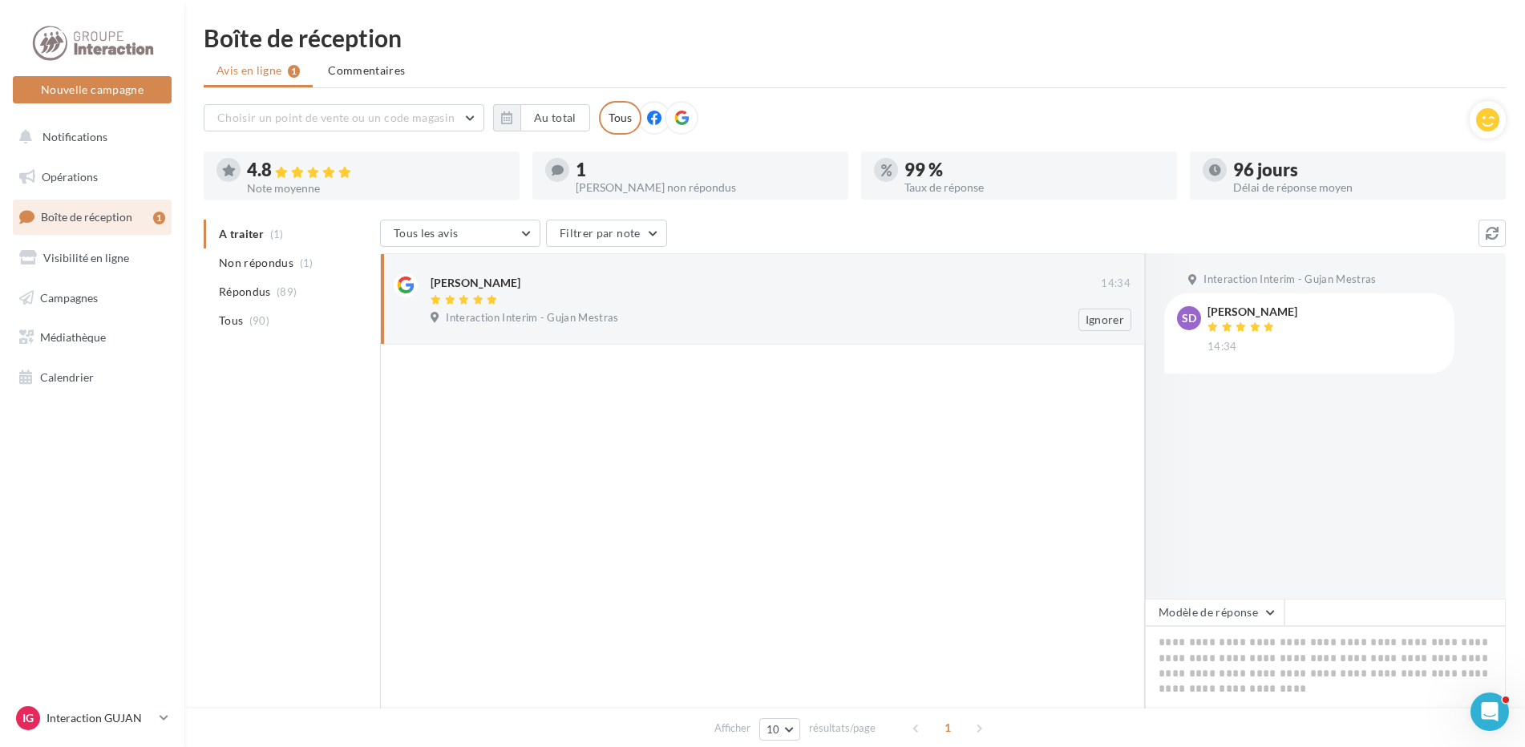
click at [631, 315] on div "Interaction Interim - Gujan Mestras" at bounding box center [781, 320] width 700 height 18
drag, startPoint x: 253, startPoint y: 255, endPoint x: 307, endPoint y: 251, distance: 54.7
click at [253, 255] on span "Non répondus" at bounding box center [256, 263] width 75 height 16
click at [322, 233] on li "A traiter (1)" at bounding box center [289, 234] width 170 height 29
click at [113, 205] on link "Boîte de réception 1" at bounding box center [92, 217] width 165 height 34
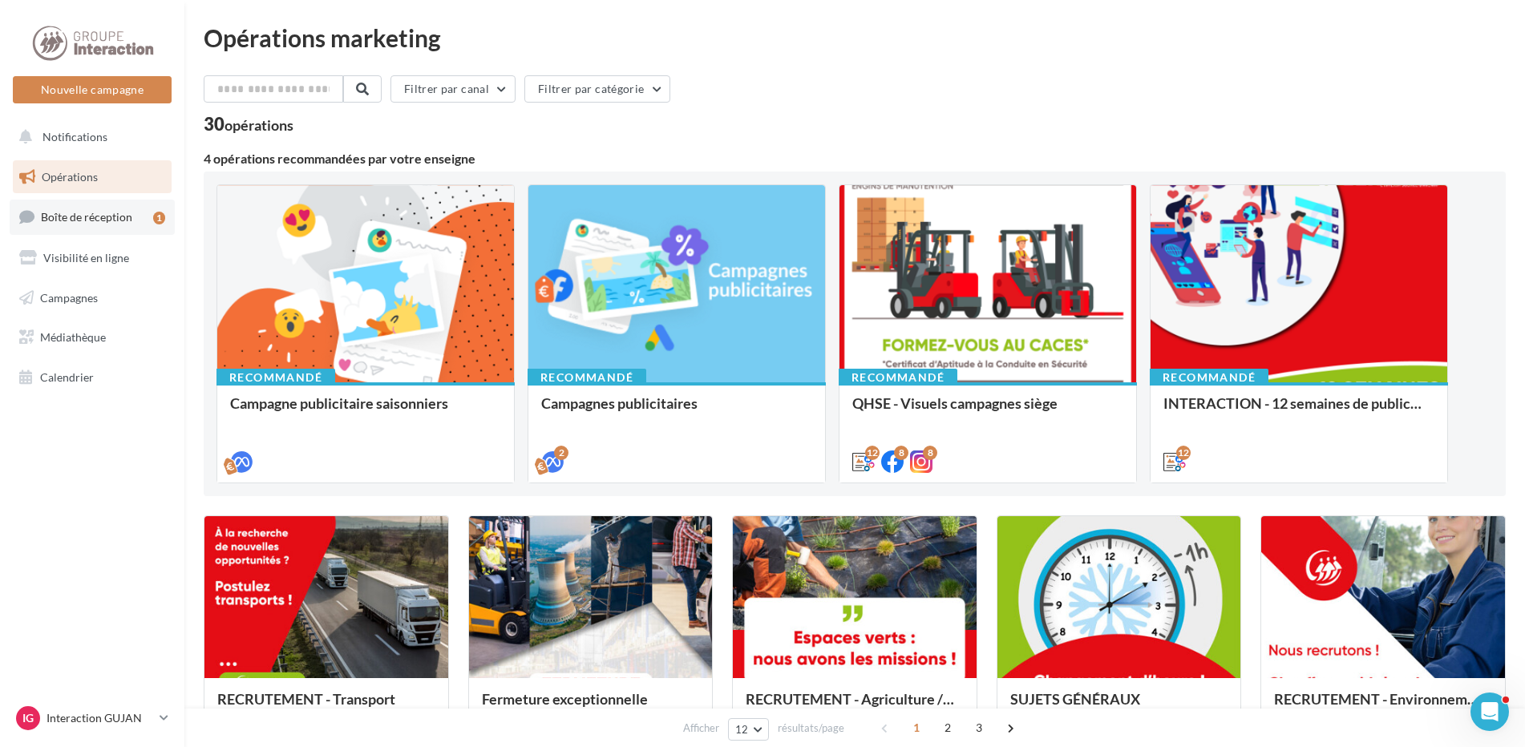
click at [141, 214] on link "Boîte de réception 1" at bounding box center [92, 217] width 165 height 34
